Goal: Information Seeking & Learning: Learn about a topic

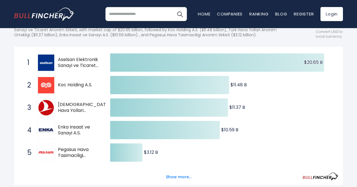
drag, startPoint x: 70, startPoint y: 71, endPoint x: 298, endPoint y: 118, distance: 232.3
click at [298, 118] on icon "Created with Highcharts 12.1.2 $20.65 B ​ $20.65 B $11.48 B ​ $11.48 B $11.37 B…" at bounding box center [178, 163] width 319 height 225
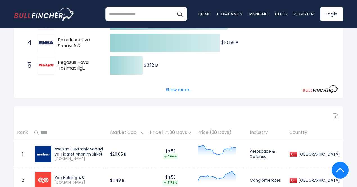
scroll to position [168, 0]
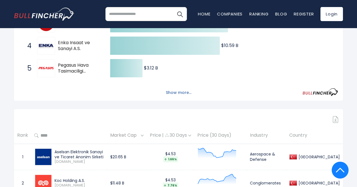
click at [175, 97] on button "Show more..." at bounding box center [178, 92] width 32 height 9
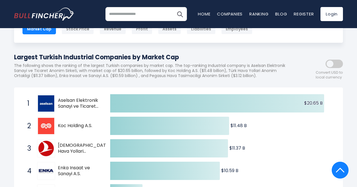
scroll to position [0, 0]
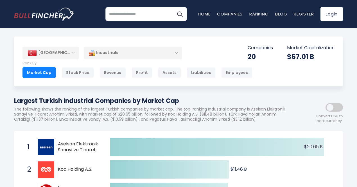
click at [160, 53] on div "Industrials" at bounding box center [133, 52] width 98 height 13
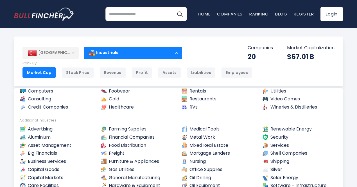
scroll to position [112, 0]
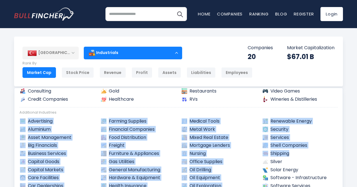
drag, startPoint x: 338, startPoint y: 153, endPoint x: 336, endPoint y: 114, distance: 39.4
click at [336, 114] on div "All Industries AI Aerospace & Defense Airlines & Airports Alcohol Apps Auto - M…" at bounding box center [178, 159] width 328 height 143
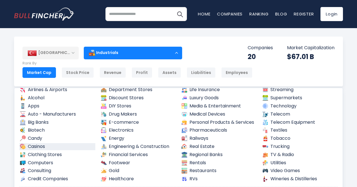
scroll to position [28, 0]
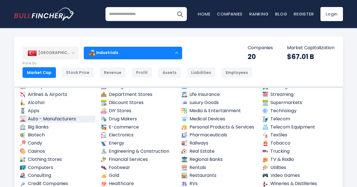
click at [69, 121] on link "Auto - Manufacturers" at bounding box center [57, 118] width 76 height 7
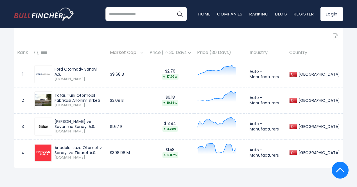
scroll to position [253, 0]
